Goal: Information Seeking & Learning: Learn about a topic

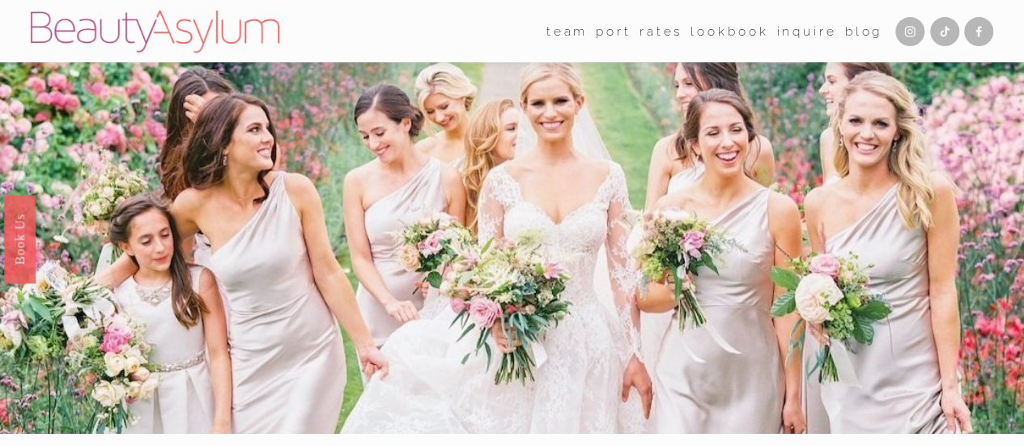
click at [653, 43] on link "Rates" at bounding box center [661, 31] width 43 height 25
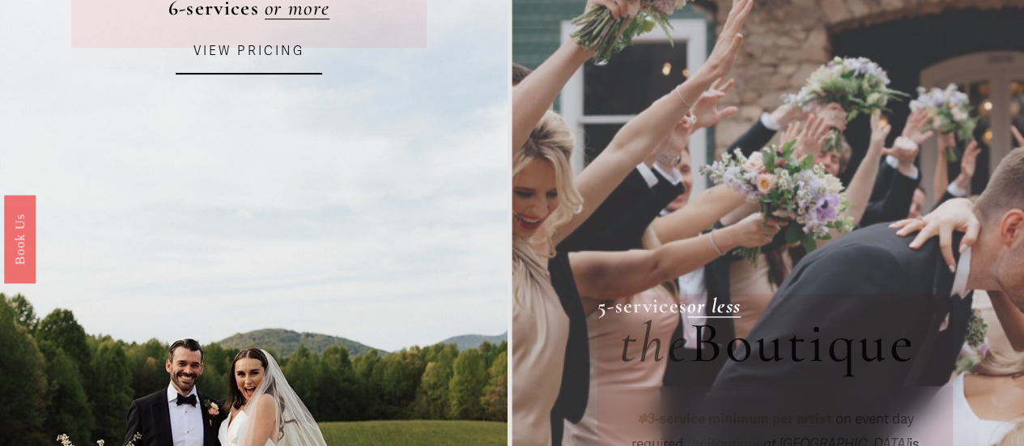
scroll to position [65, 0]
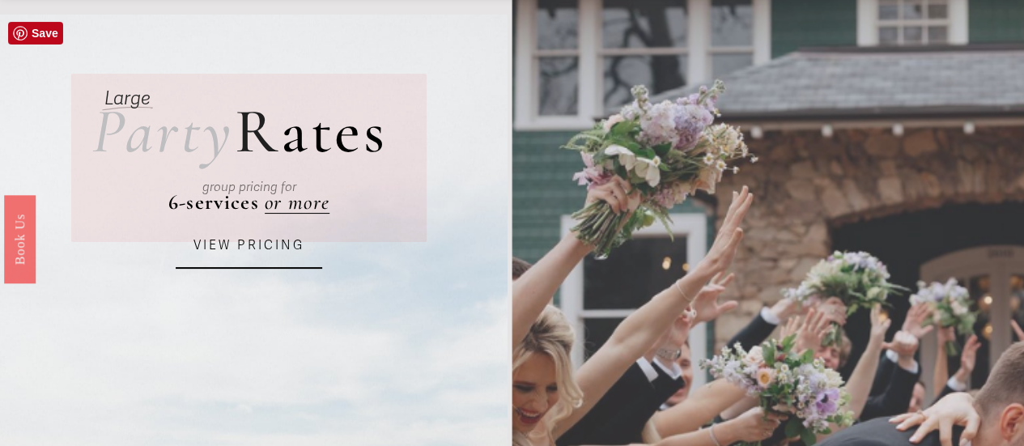
click at [211, 268] on link "VIEW PRICING" at bounding box center [249, 246] width 147 height 45
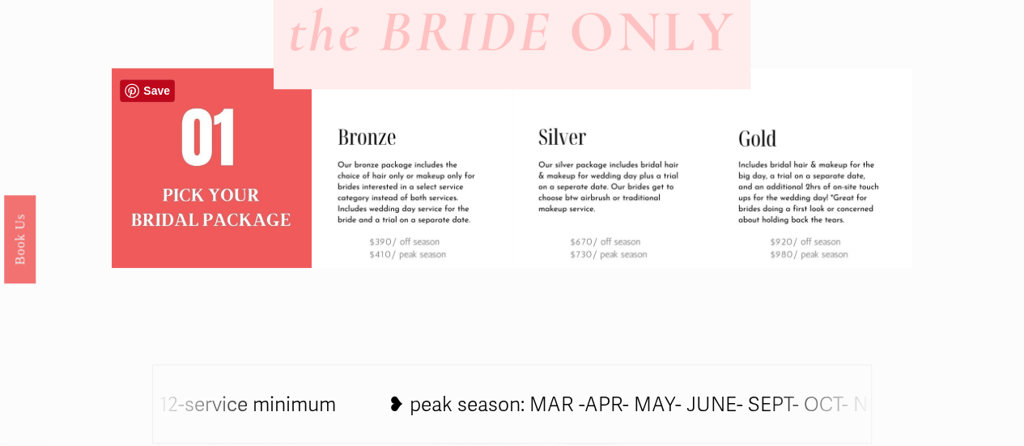
scroll to position [551, 0]
